Goal: Transaction & Acquisition: Purchase product/service

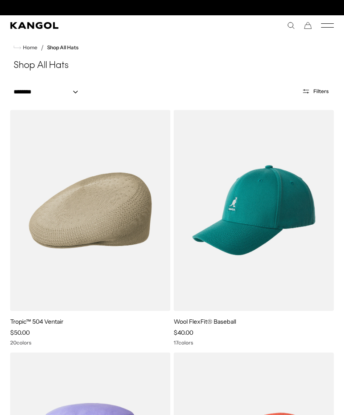
scroll to position [0, 175]
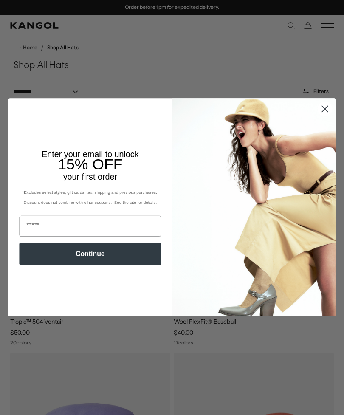
click at [328, 104] on circle "Close dialog" at bounding box center [325, 109] width 14 height 14
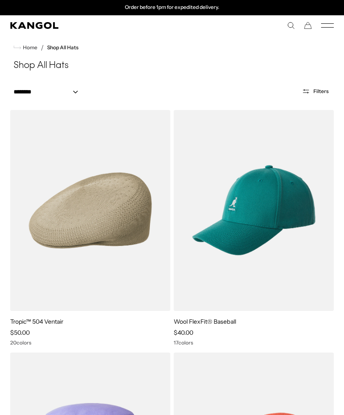
click at [327, 124] on circle "Close dialog" at bounding box center [325, 131] width 14 height 14
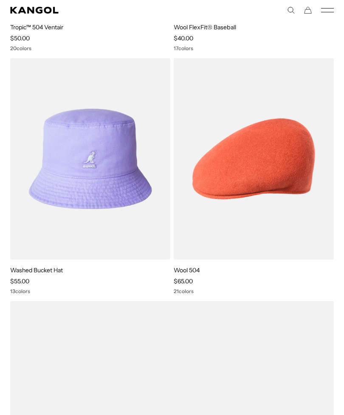
scroll to position [294, 0]
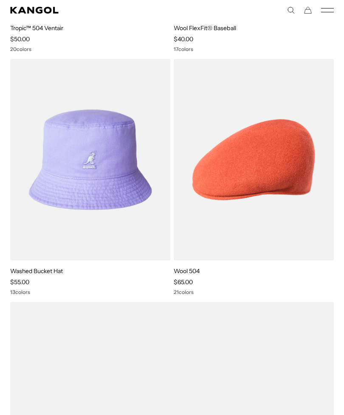
click at [0, 0] on img at bounding box center [0, 0] width 0 height 0
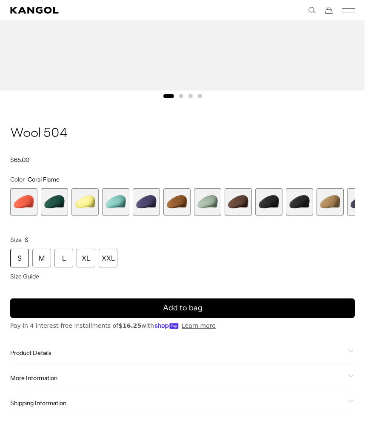
scroll to position [0, 175]
click at [296, 205] on span "10 of 21" at bounding box center [299, 201] width 27 height 27
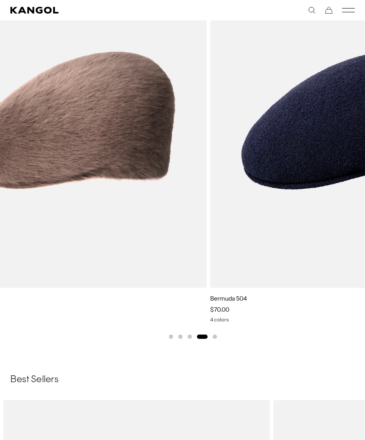
scroll to position [0, 175]
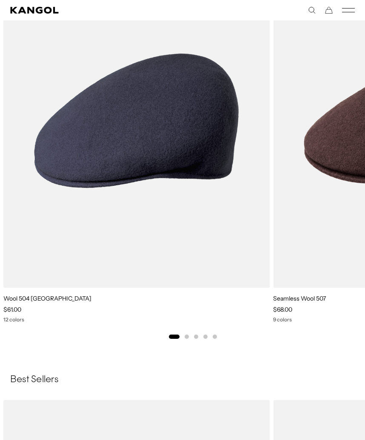
click at [0, 0] on img "1 of 5" at bounding box center [0, 0] width 0 height 0
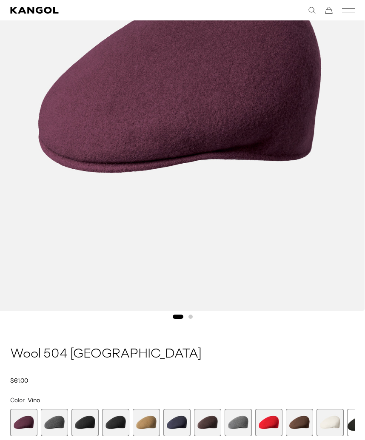
scroll to position [227, 0]
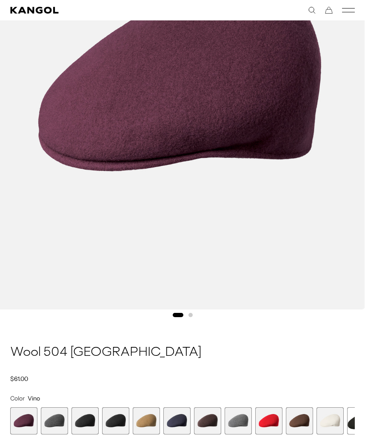
click at [182, 420] on span "6 of 12" at bounding box center [176, 420] width 27 height 27
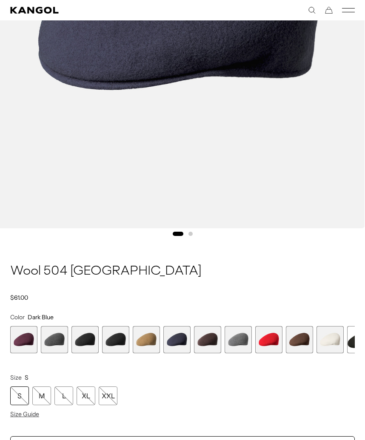
scroll to position [308, 0]
click at [116, 343] on span "4 of 12" at bounding box center [115, 339] width 27 height 27
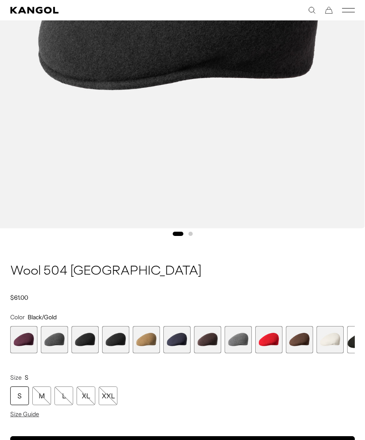
click at [84, 339] on span "3 of 12" at bounding box center [84, 339] width 27 height 27
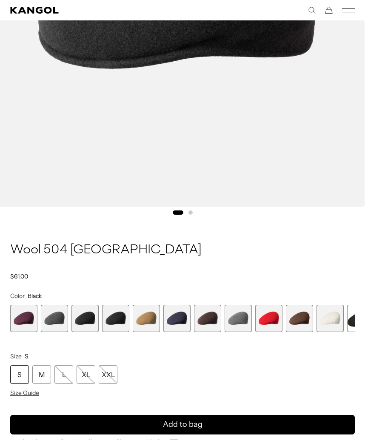
scroll to position [330, 0]
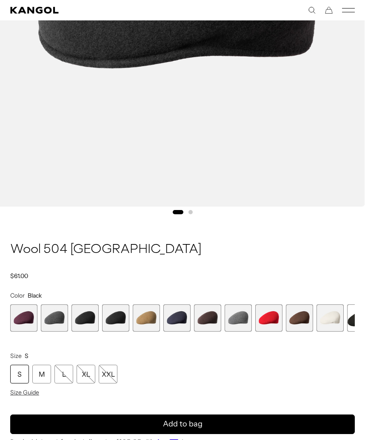
click at [52, 317] on span "2 of 12" at bounding box center [54, 317] width 27 height 27
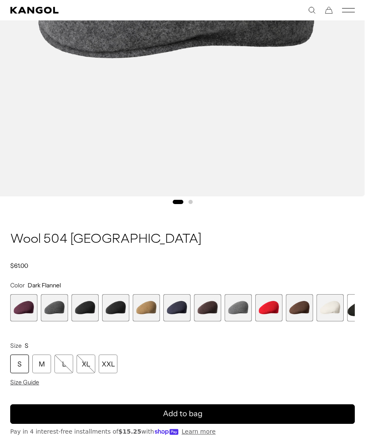
click at [24, 303] on span "1 of 12" at bounding box center [23, 307] width 27 height 27
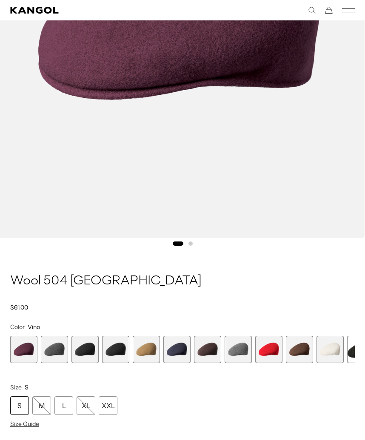
scroll to position [296, 0]
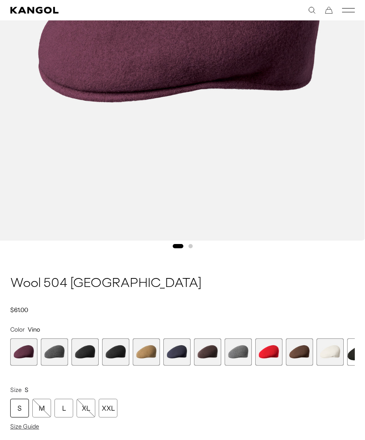
click at [55, 351] on span "2 of 12" at bounding box center [54, 351] width 27 height 27
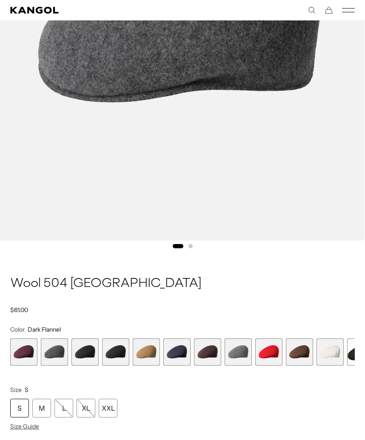
scroll to position [0, 175]
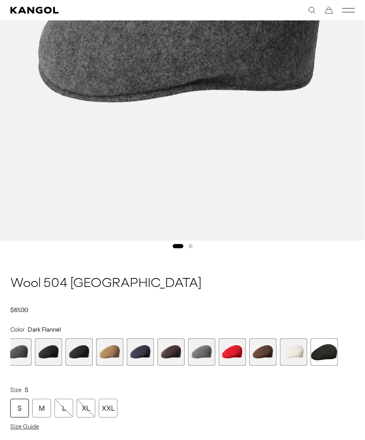
click at [330, 348] on span "12 of 12" at bounding box center [323, 351] width 27 height 27
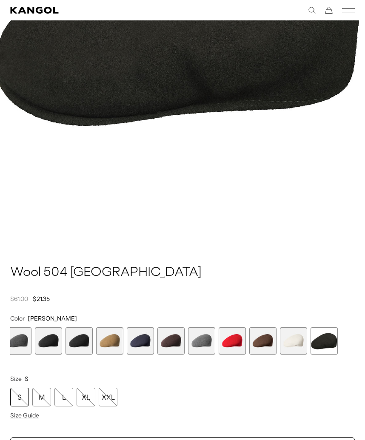
scroll to position [0, 175]
click at [263, 337] on span "10 of 12" at bounding box center [262, 340] width 27 height 27
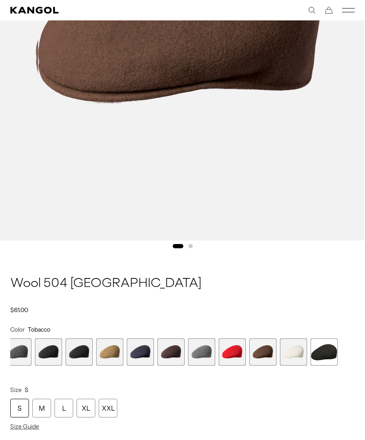
click at [138, 344] on span "6 of 12" at bounding box center [140, 351] width 27 height 27
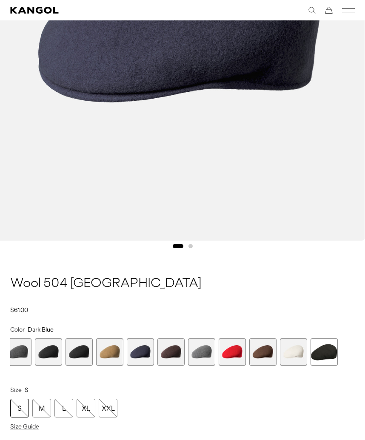
click at [81, 346] on span "4 of 12" at bounding box center [78, 351] width 27 height 27
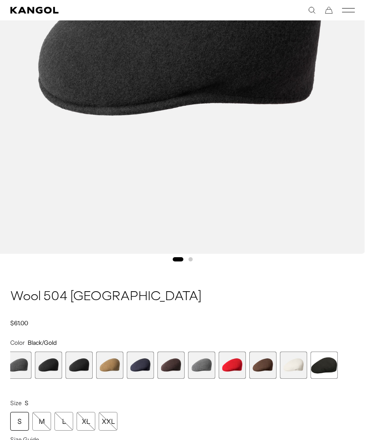
click at [54, 359] on span "3 of 12" at bounding box center [48, 364] width 27 height 27
click at [17, 427] on span "Size Guide" at bounding box center [24, 440] width 29 height 8
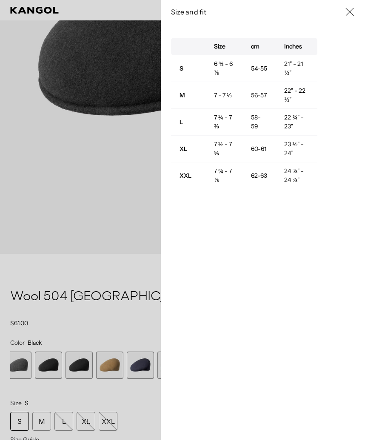
scroll to position [0, 0]
